Goal: Task Accomplishment & Management: Use online tool/utility

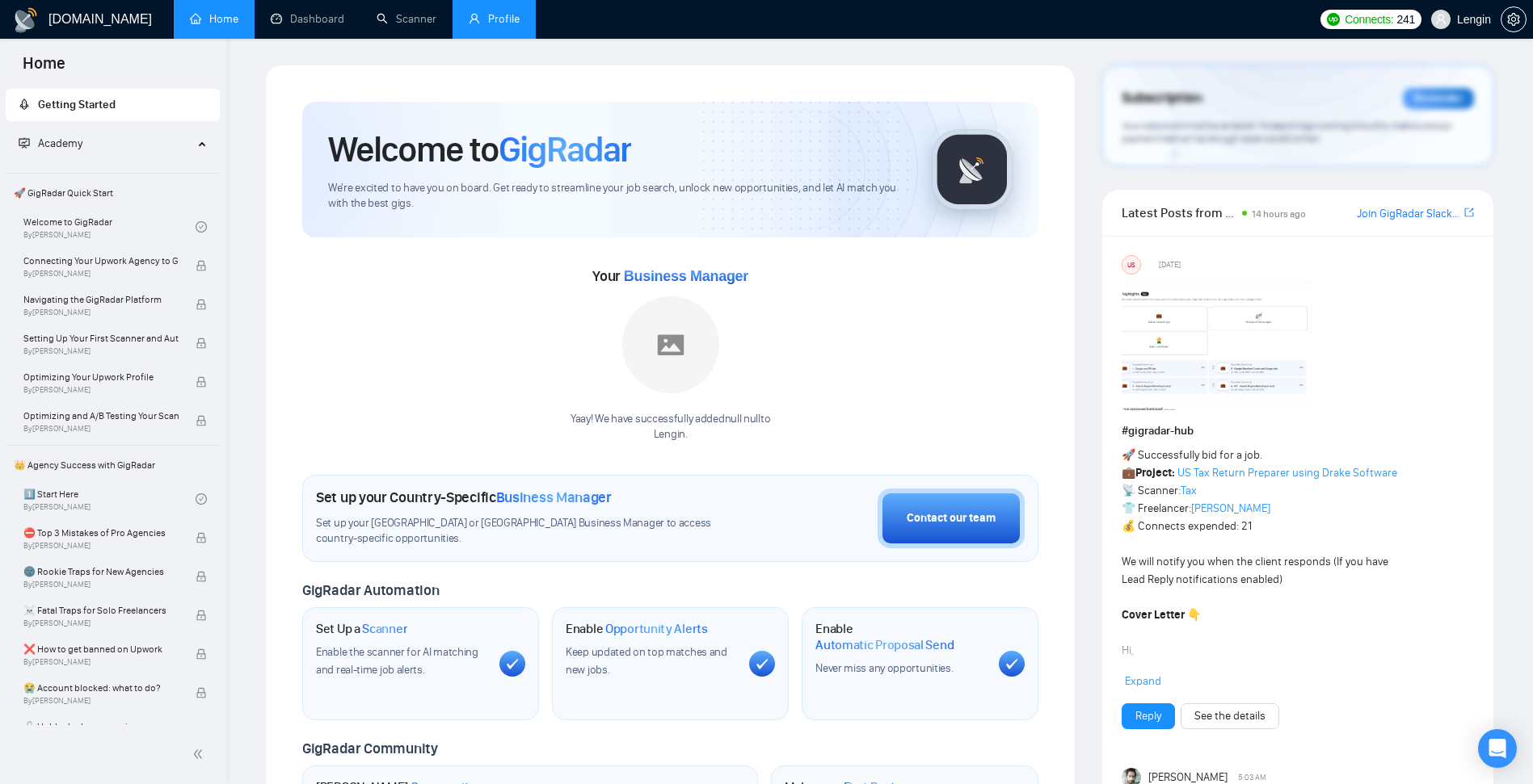
click at [493, 19] on link "Profile" at bounding box center [495, 19] width 51 height 14
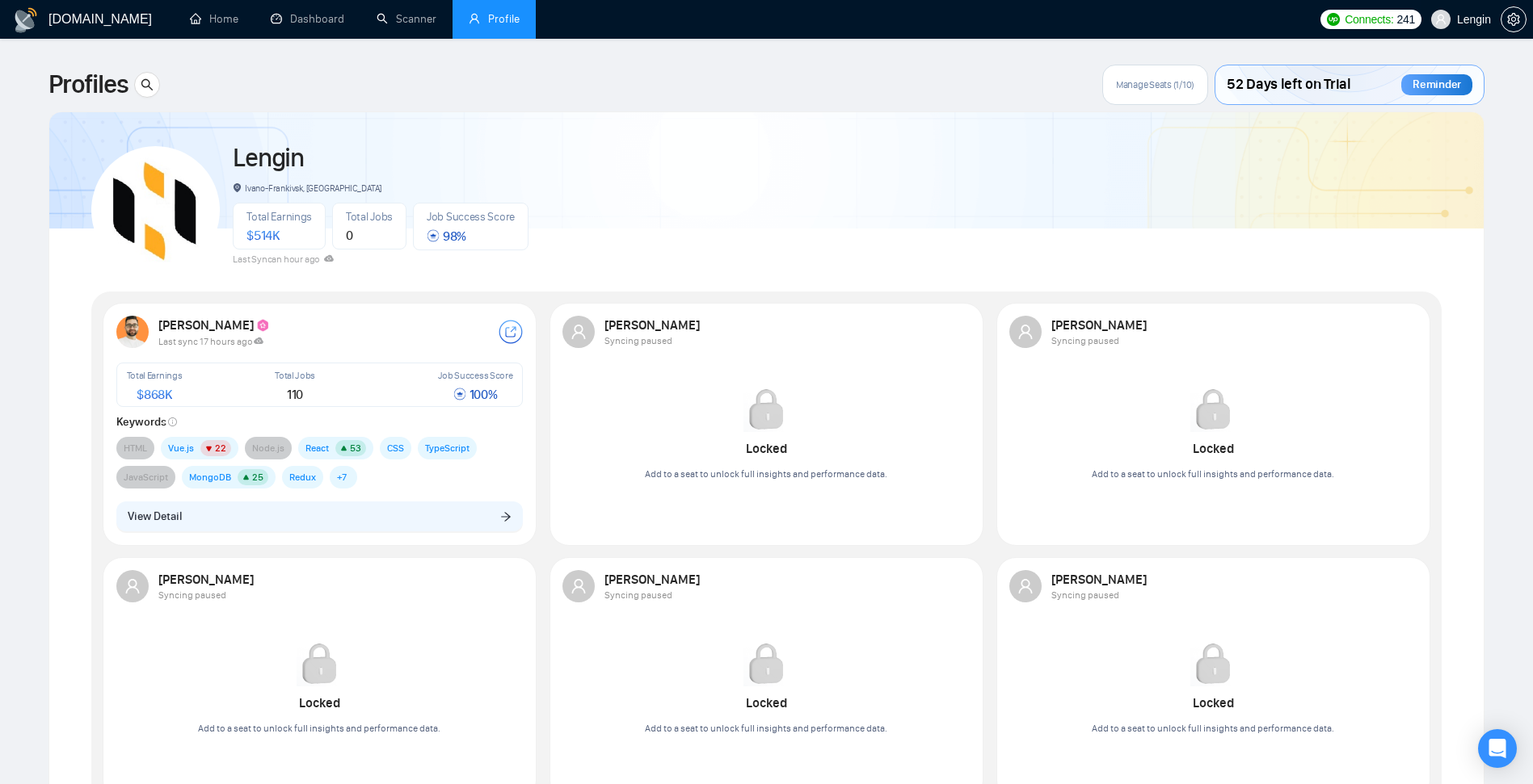
click at [1472, 20] on span "Lengin" at bounding box center [1474, 20] width 34 height 0
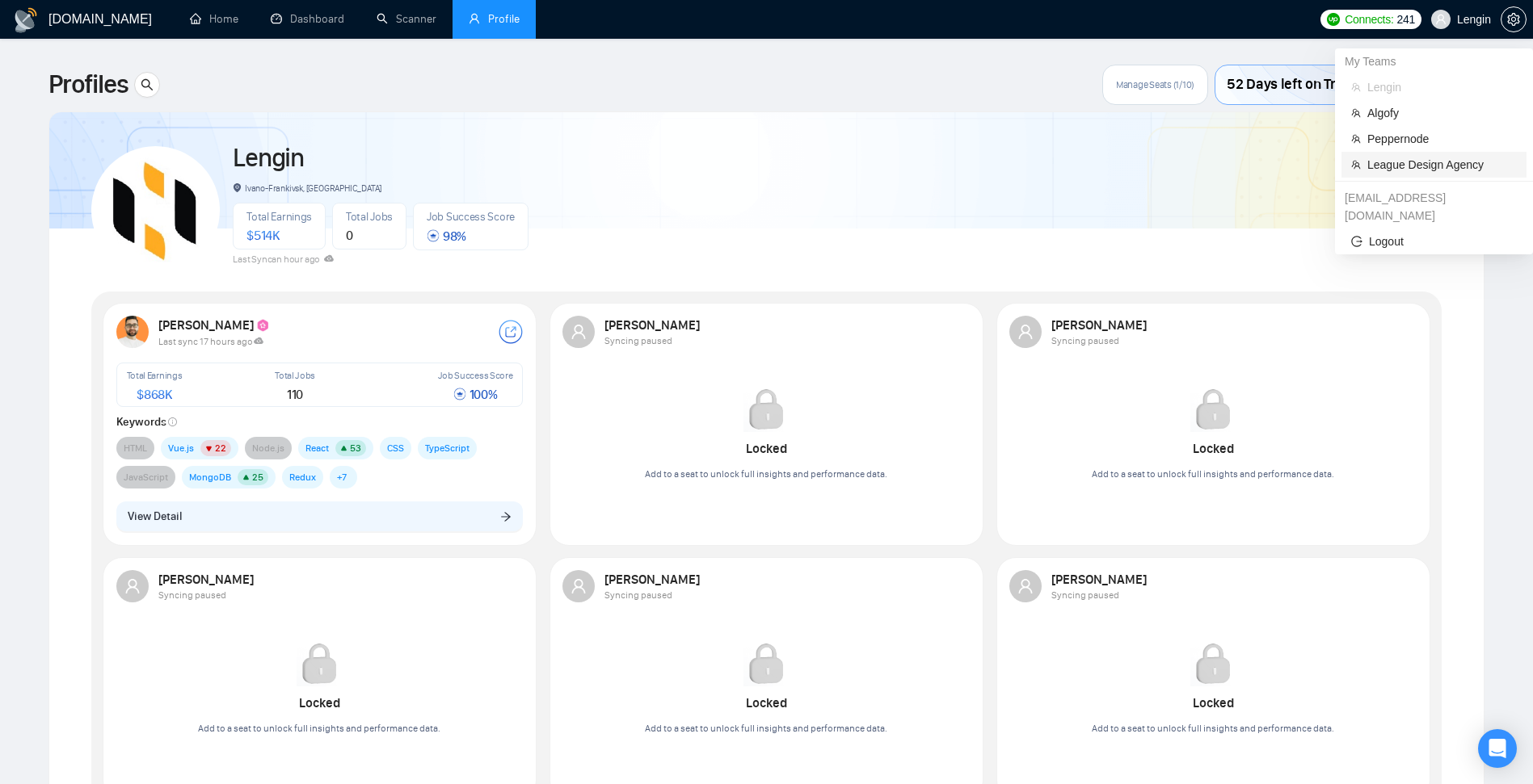
click at [1421, 158] on span "League Design Agency" at bounding box center [1441, 164] width 149 height 18
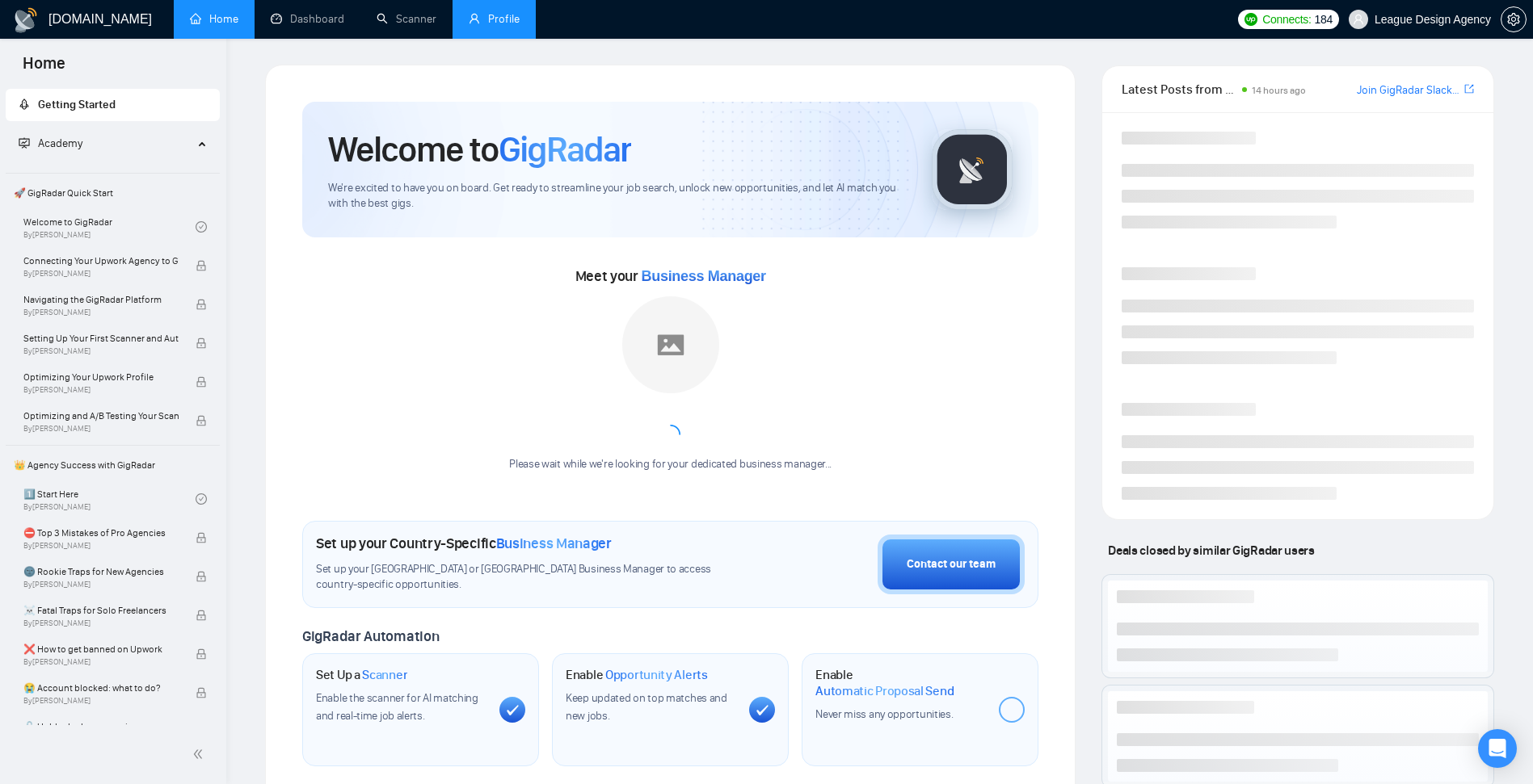
click at [483, 14] on link "Profile" at bounding box center [495, 19] width 51 height 14
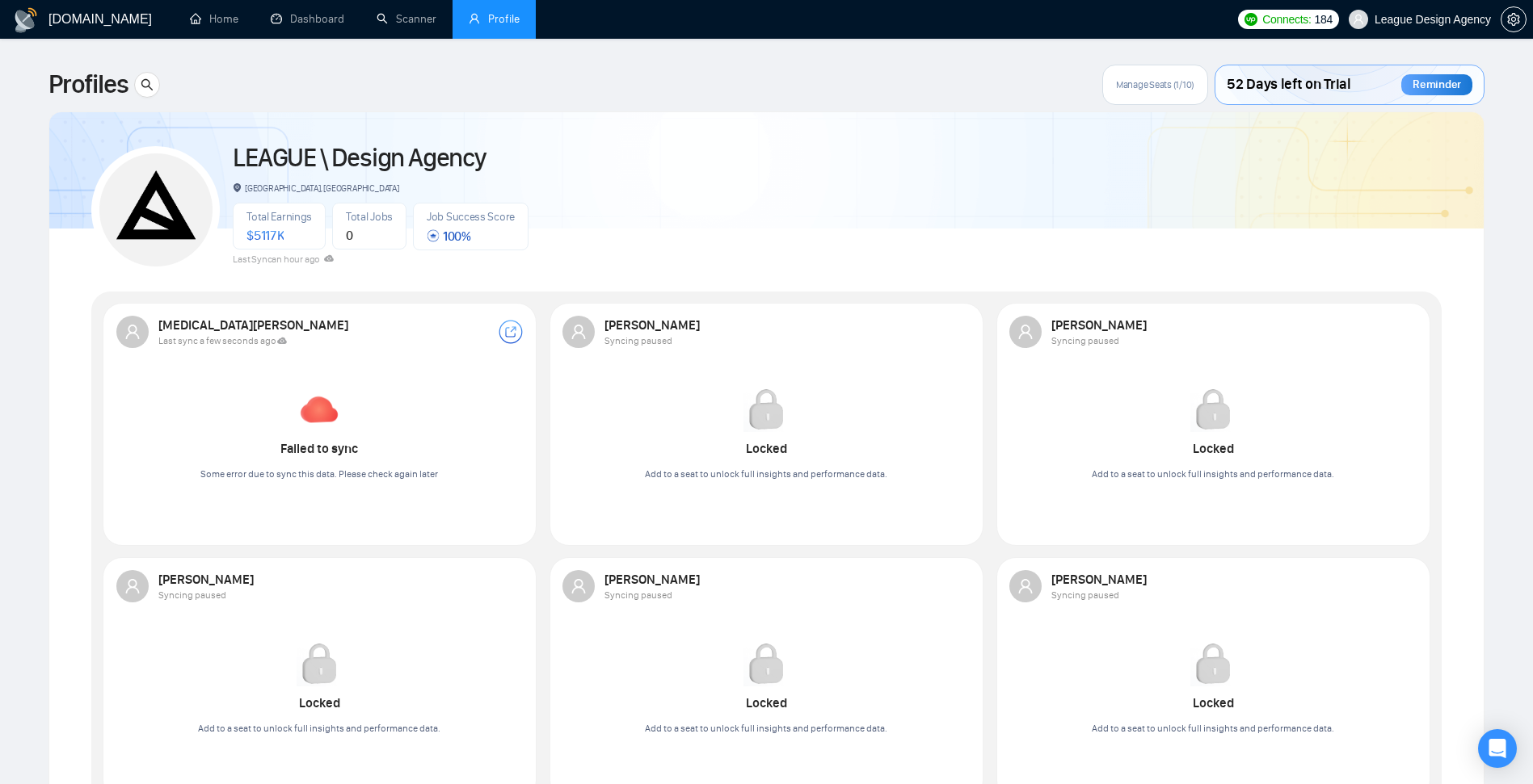
click at [1137, 86] on span "Manage Seats (1/10)" at bounding box center [1155, 84] width 78 height 13
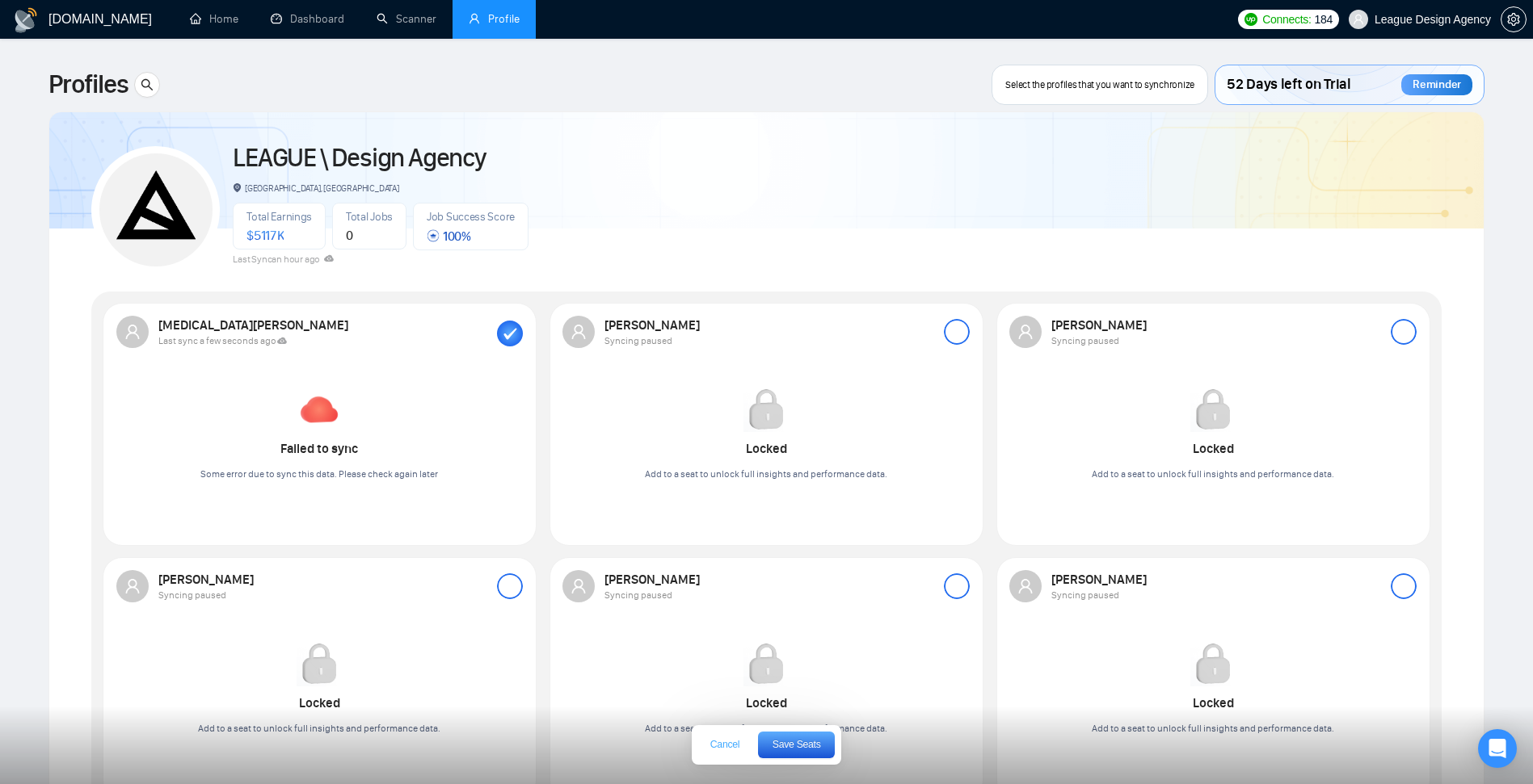
click at [735, 749] on span "Cancel" at bounding box center [725, 744] width 29 height 9
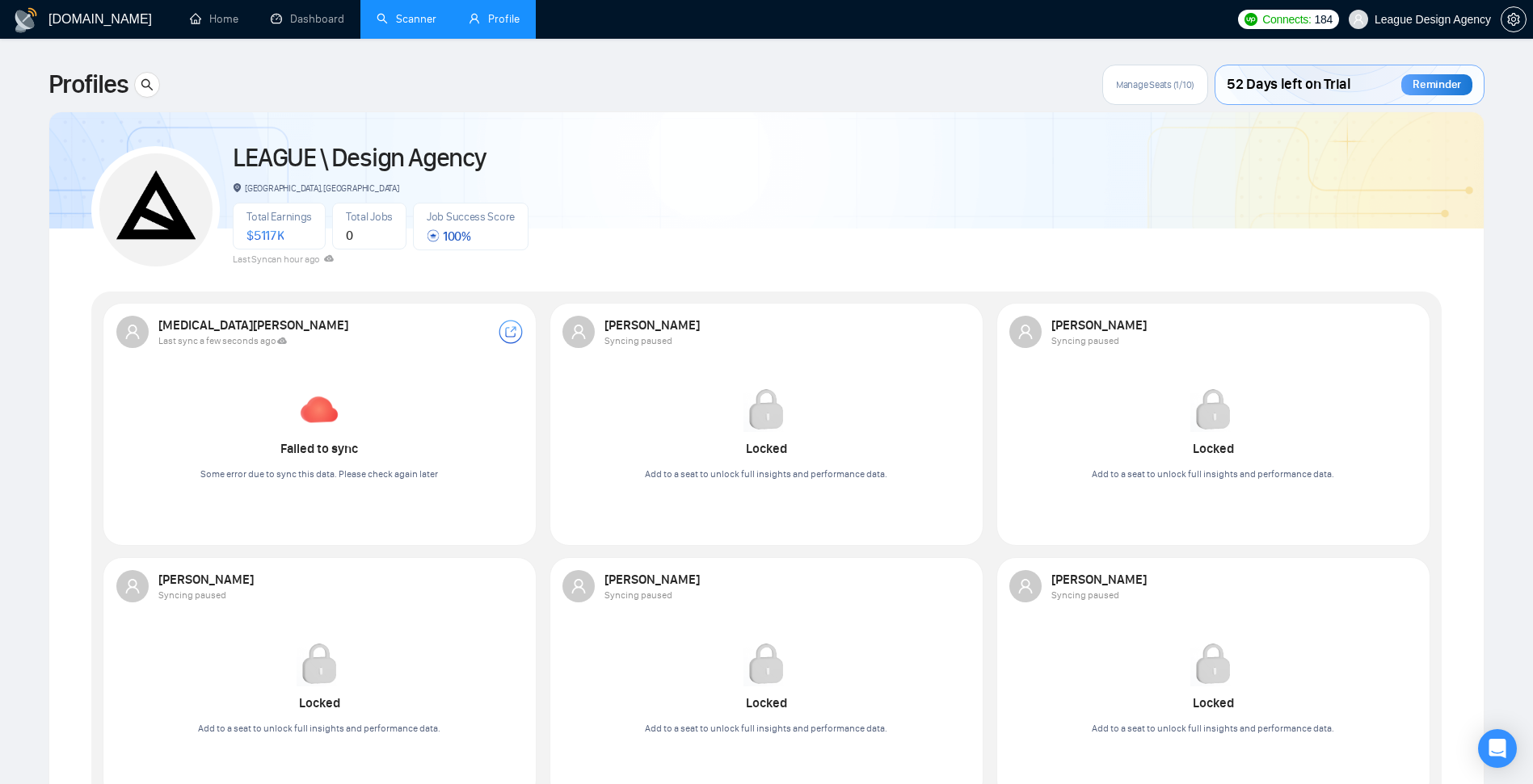
click at [380, 23] on link "Scanner" at bounding box center [407, 19] width 60 height 14
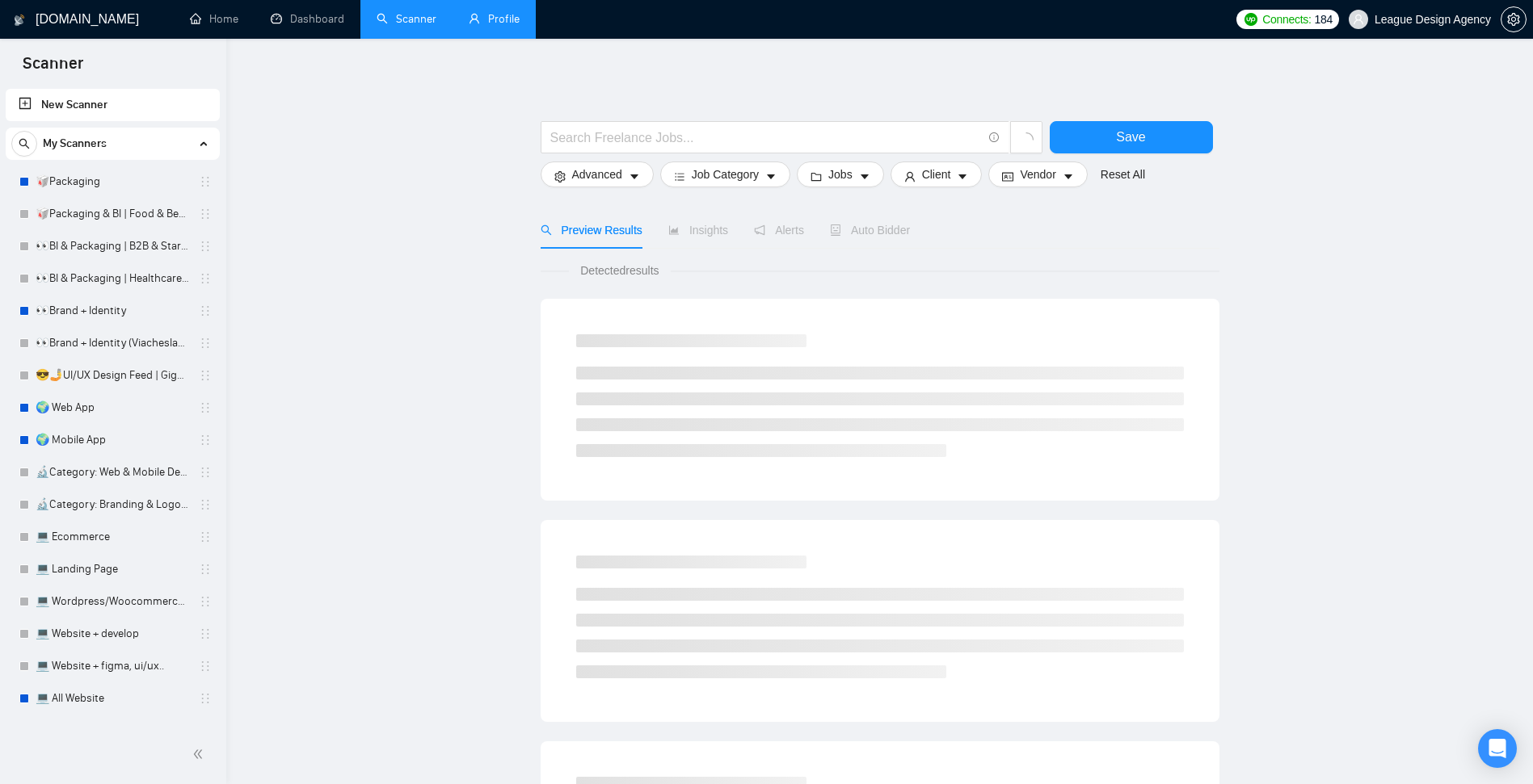
scroll to position [581, 0]
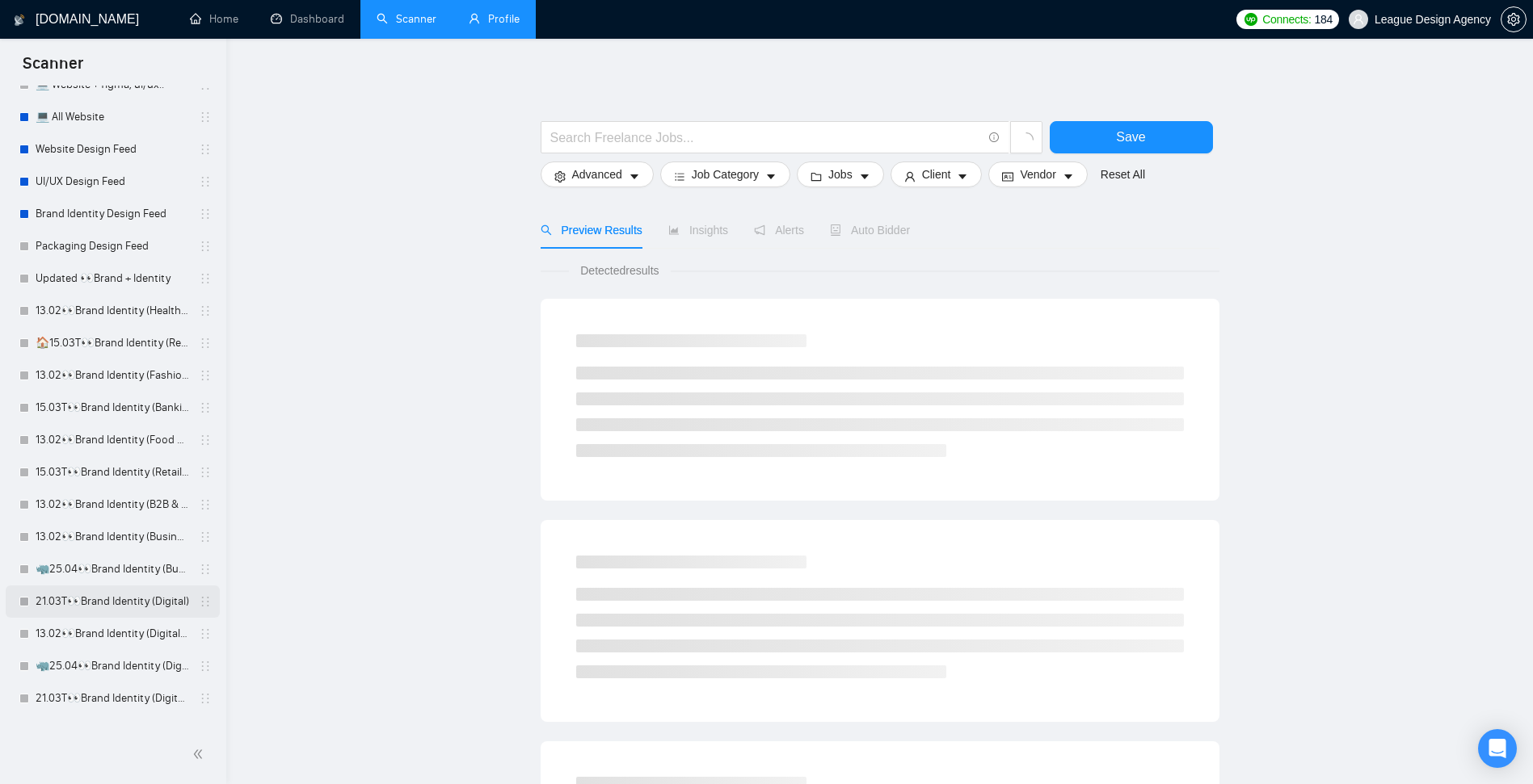
click at [85, 591] on link "21.03T👀Brand Identity (Digital)" at bounding box center [113, 602] width 153 height 32
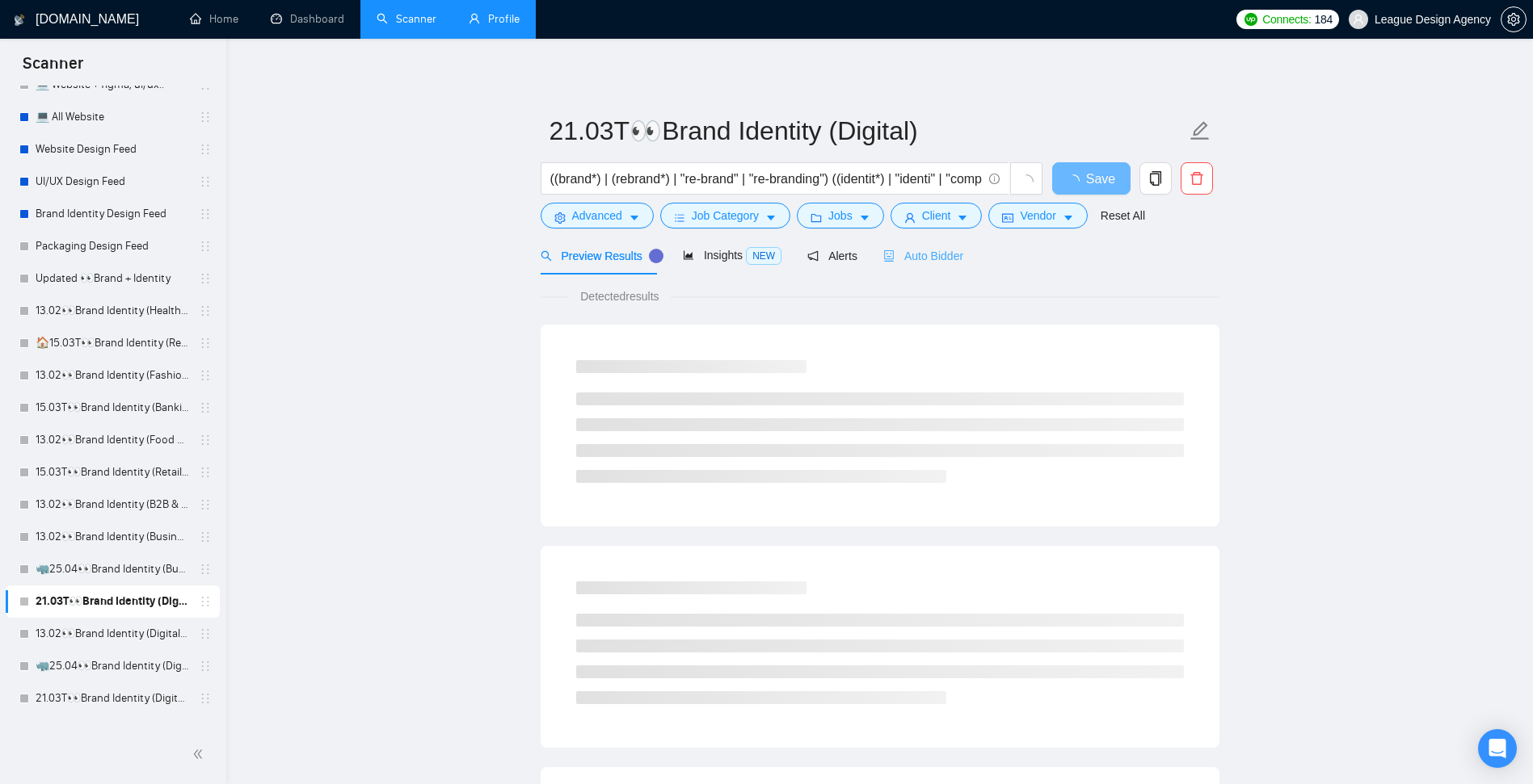
click at [915, 267] on div "Auto Bidder" at bounding box center [923, 256] width 80 height 38
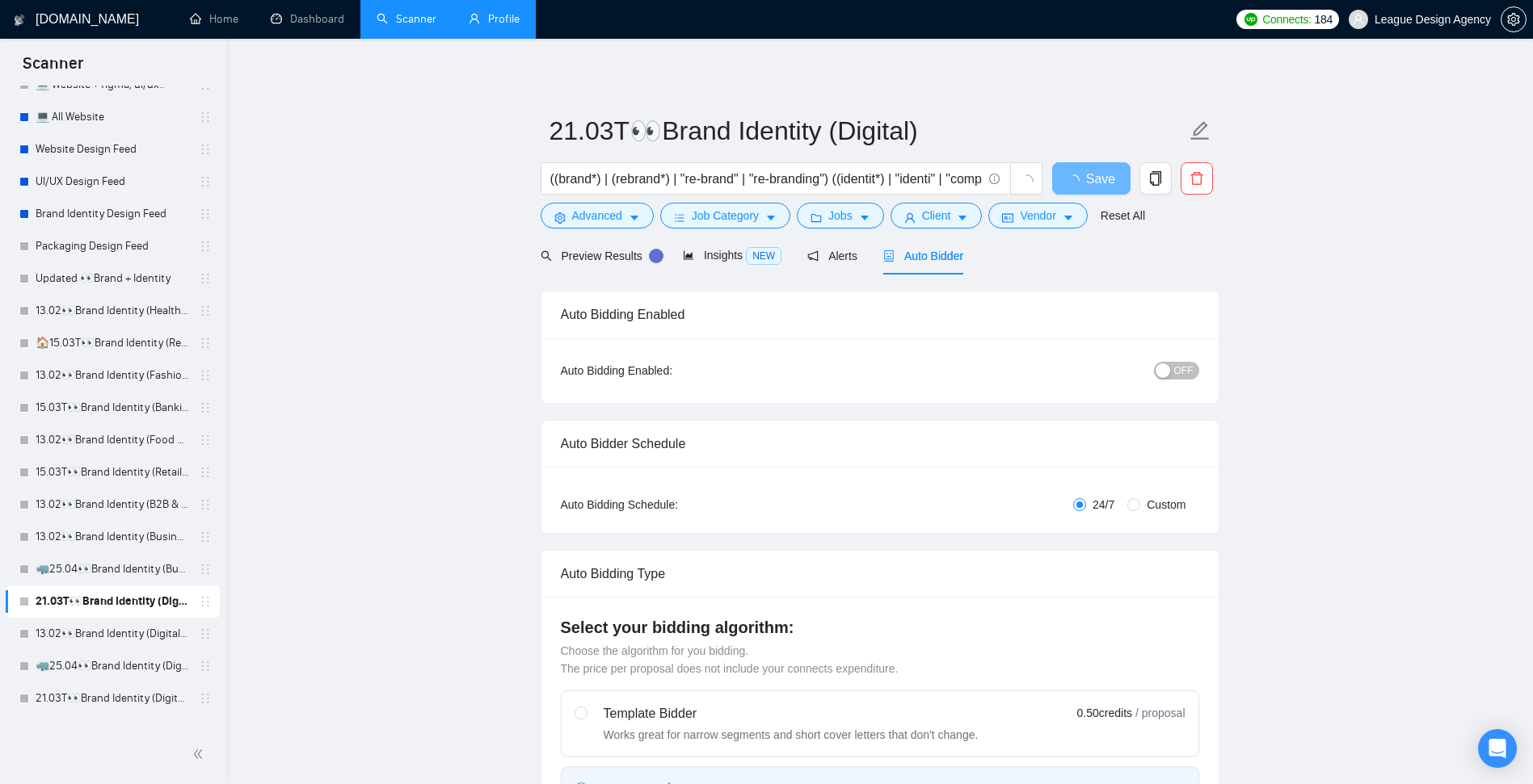
checkbox input "true"
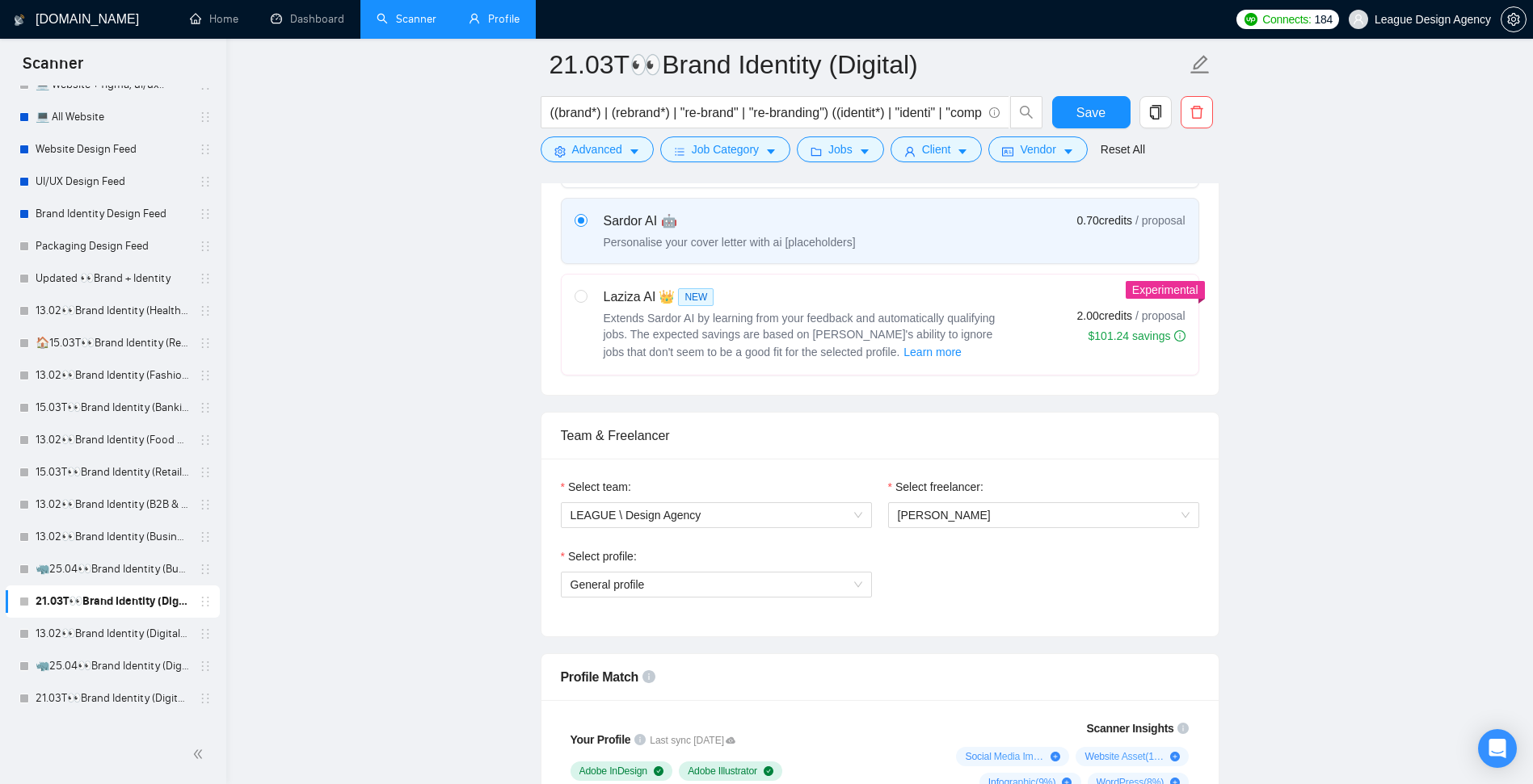
scroll to position [873, 0]
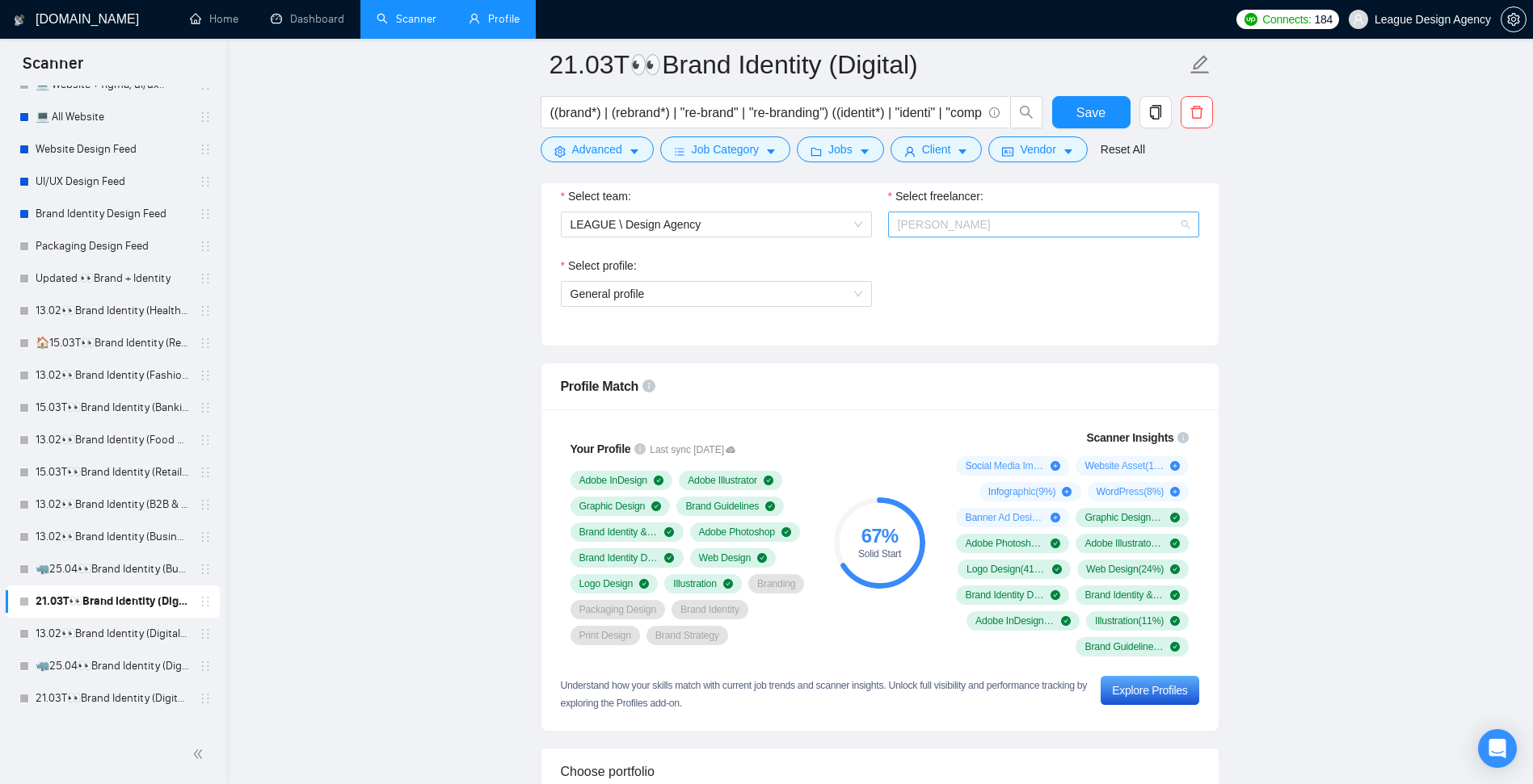
click at [1070, 220] on span "Veronika Shvets" at bounding box center [1044, 224] width 292 height 24
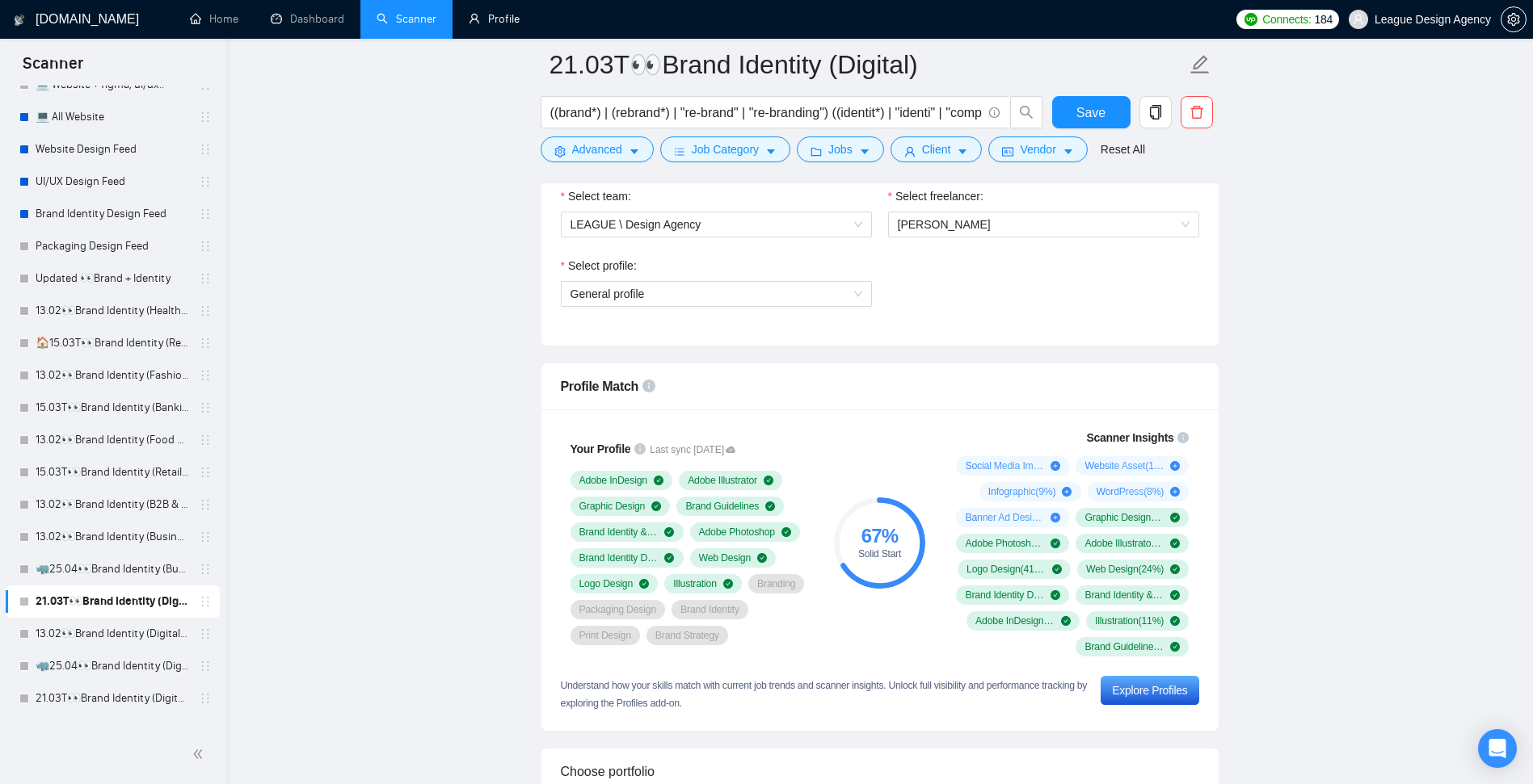
drag, startPoint x: 502, startPoint y: 25, endPoint x: 645, endPoint y: 0, distance: 145.2
click at [502, 24] on link "Profile" at bounding box center [495, 19] width 51 height 14
